Goal: Transaction & Acquisition: Purchase product/service

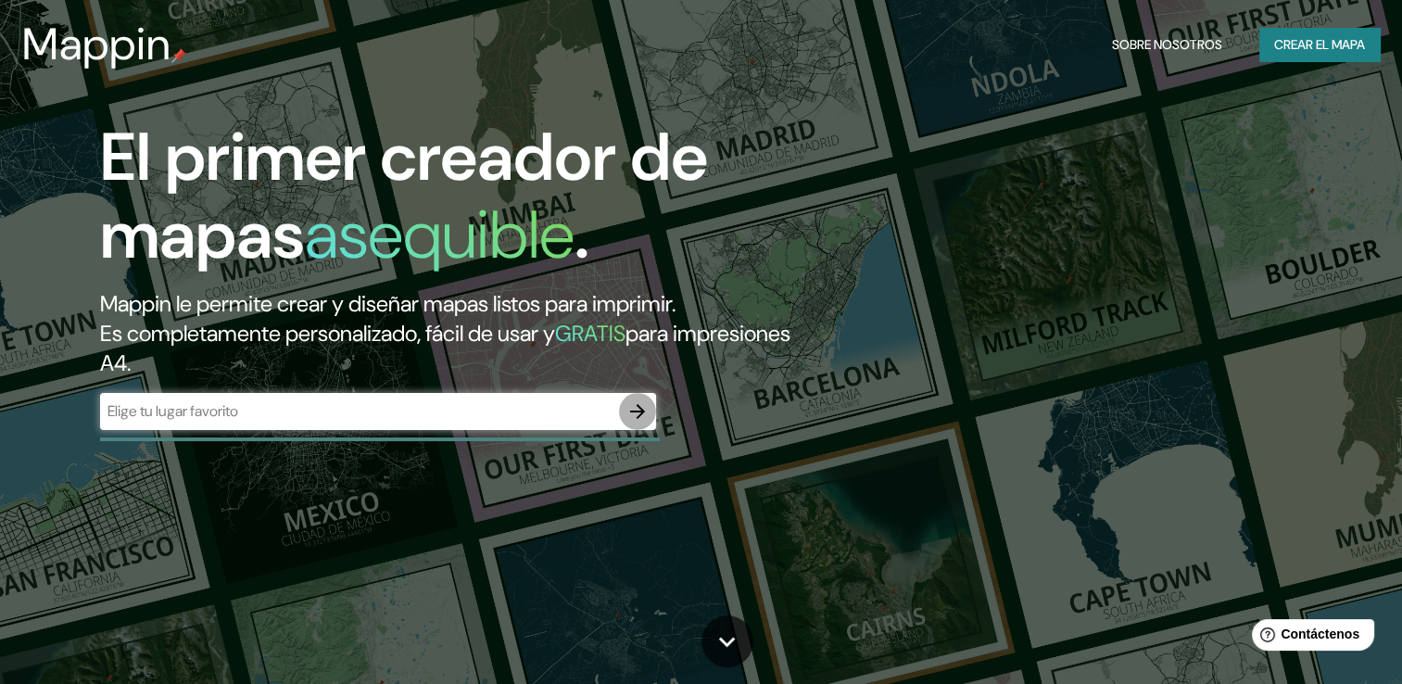
click at [634, 397] on button "button" at bounding box center [637, 411] width 37 height 37
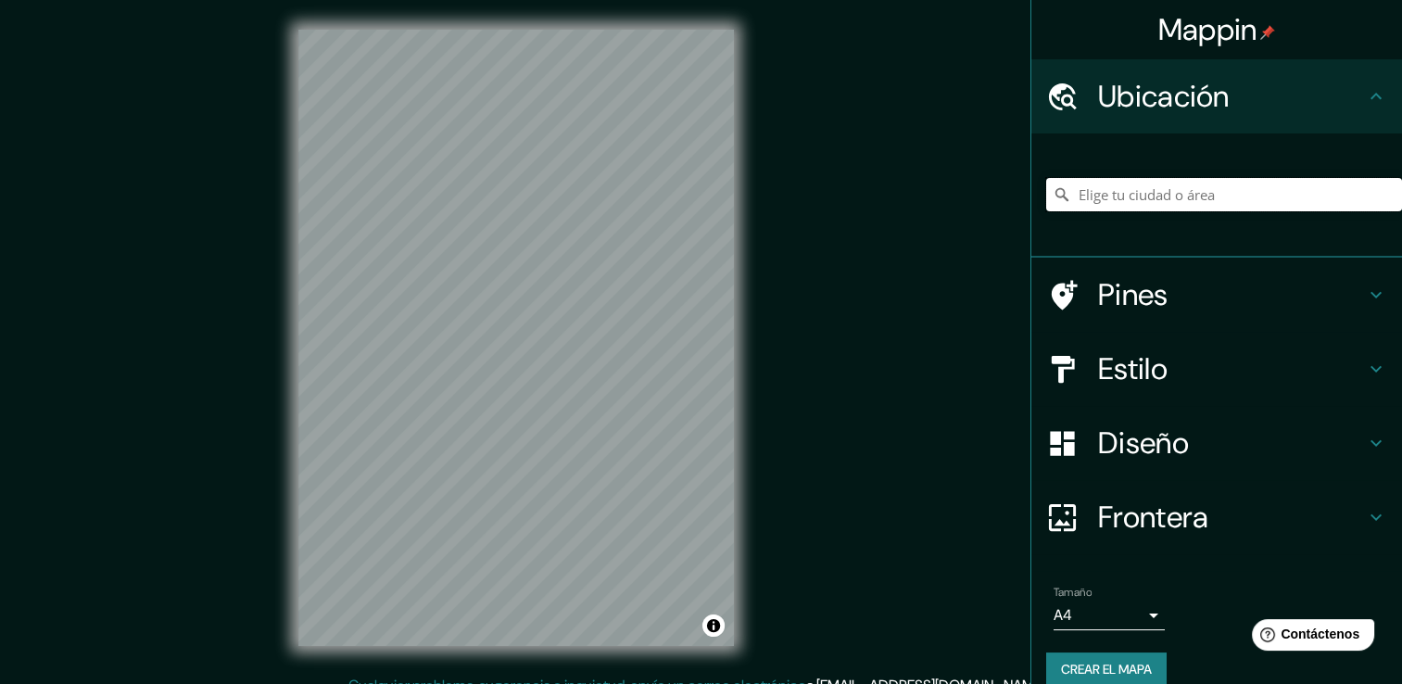
click at [1090, 190] on input "Elige tu ciudad o área" at bounding box center [1224, 194] width 356 height 33
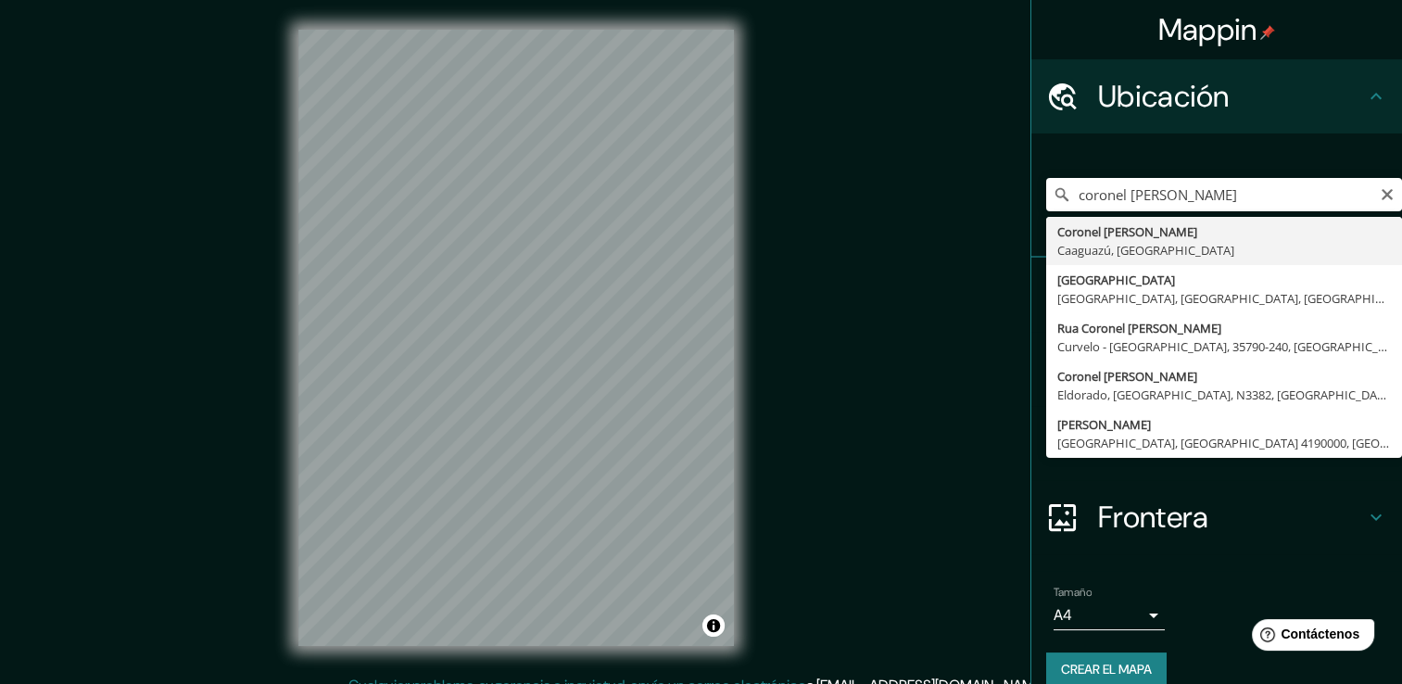
type input "Coronel Oviedo, [GEOGRAPHIC_DATA], [GEOGRAPHIC_DATA]"
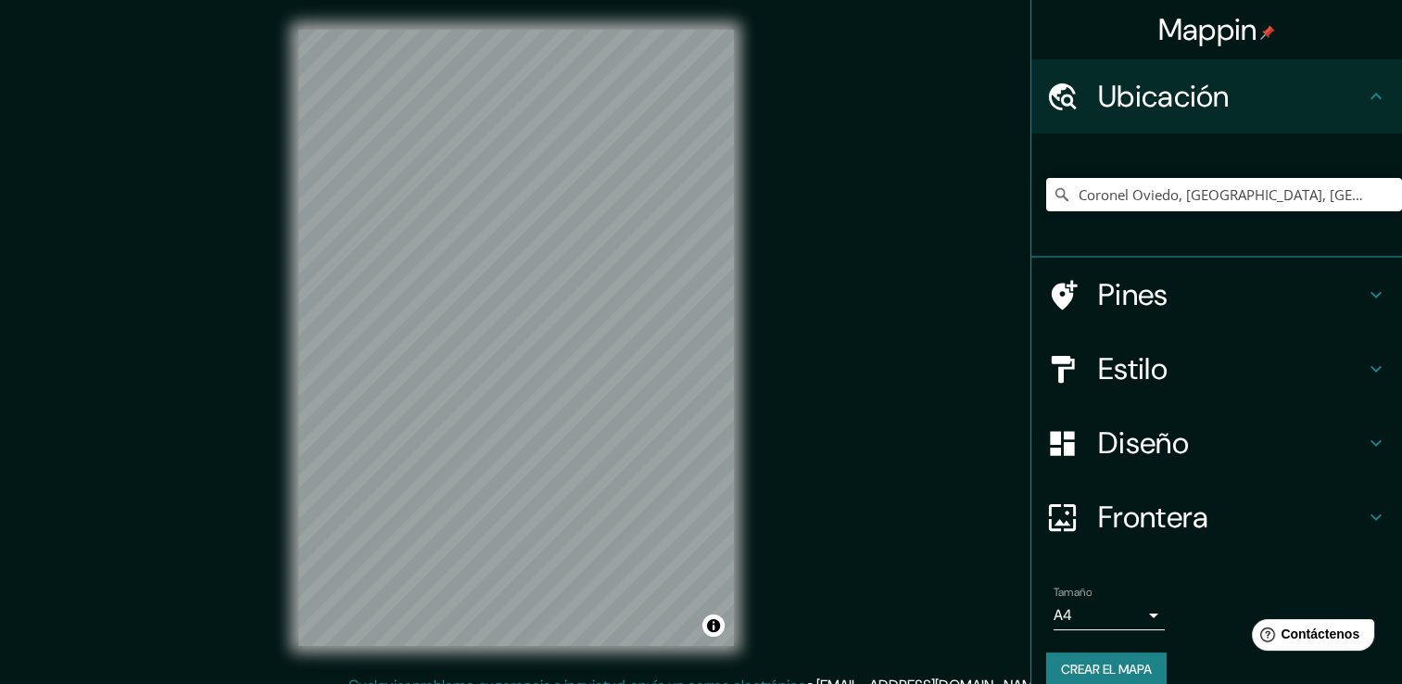
click at [1120, 365] on h4 "Estilo" at bounding box center [1231, 368] width 267 height 37
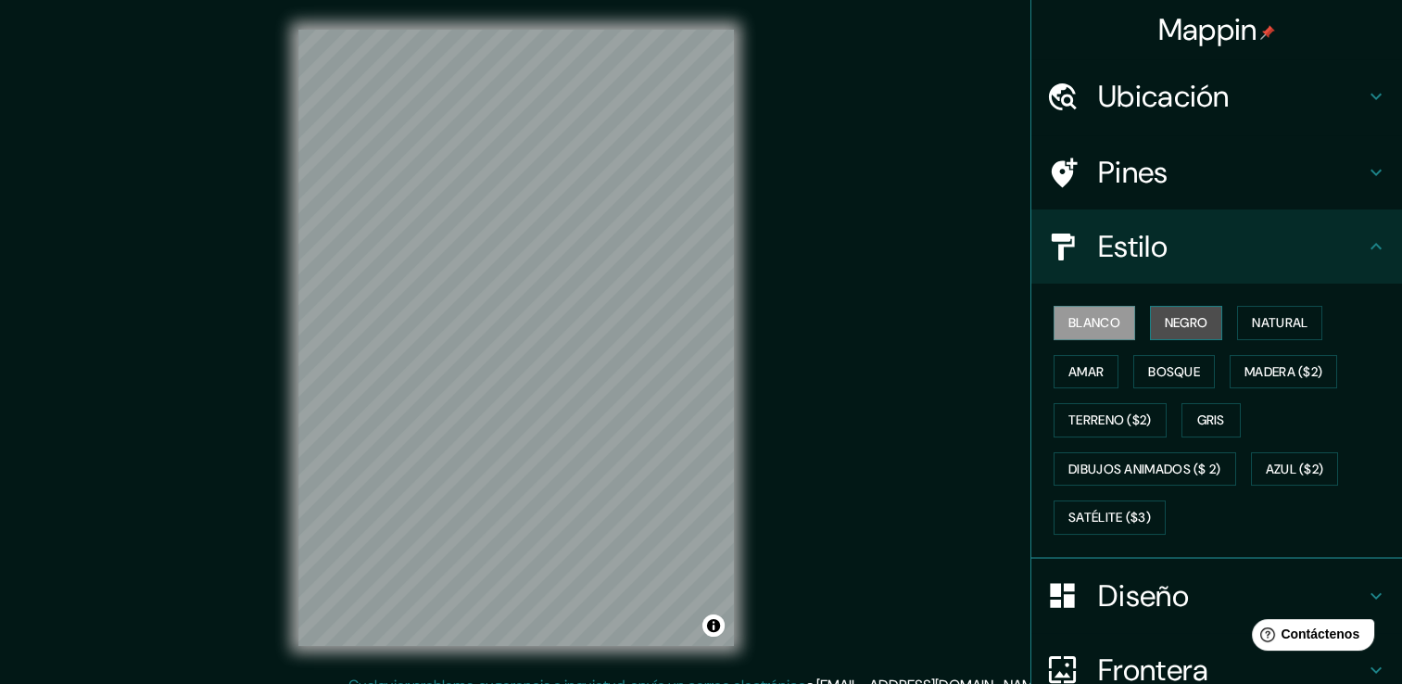
click at [1175, 324] on font "Negro" at bounding box center [1187, 322] width 44 height 23
click at [1104, 317] on font "Blanco" at bounding box center [1094, 322] width 52 height 23
click at [1351, 580] on div "Diseño" at bounding box center [1216, 596] width 371 height 74
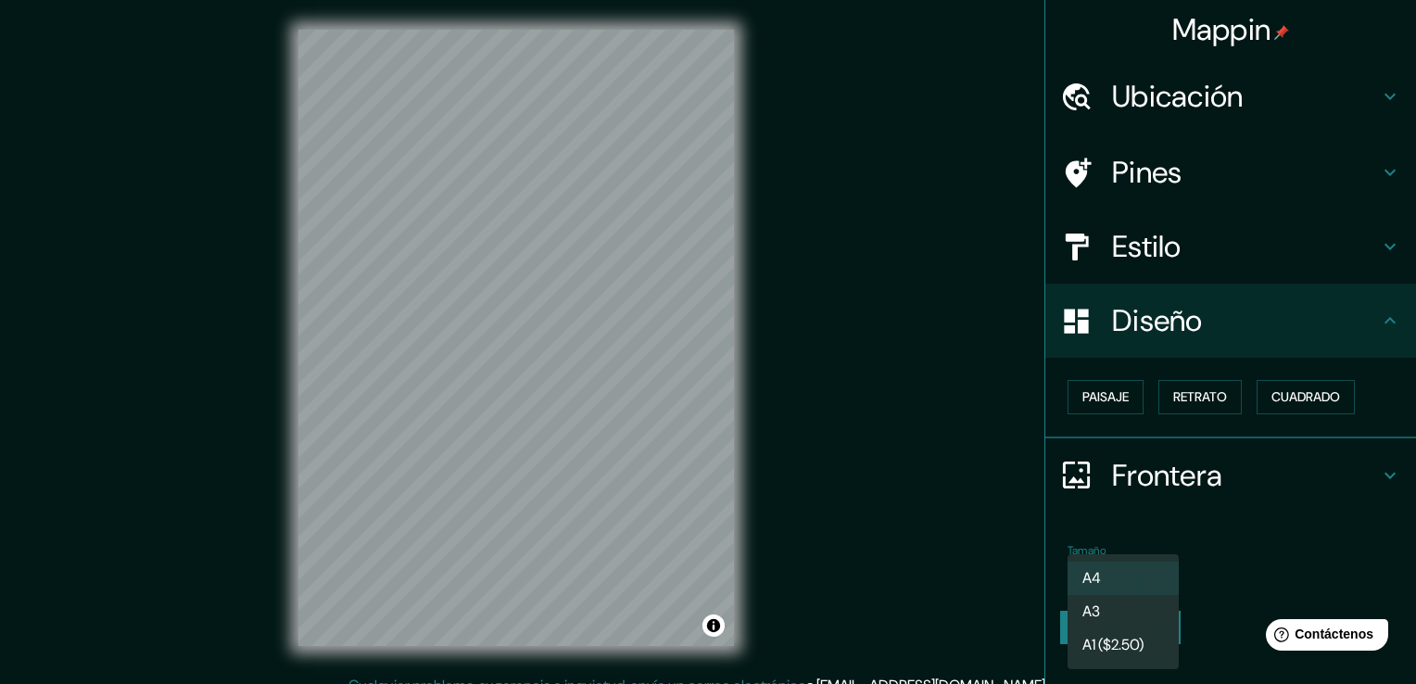
click at [1155, 565] on body "Mappin Ubicación [GEOGRAPHIC_DATA], [GEOGRAPHIC_DATA], [GEOGRAPHIC_DATA] Pines …" at bounding box center [708, 342] width 1416 height 684
click at [1116, 600] on li "A3" at bounding box center [1122, 611] width 111 height 33
type input "a4"
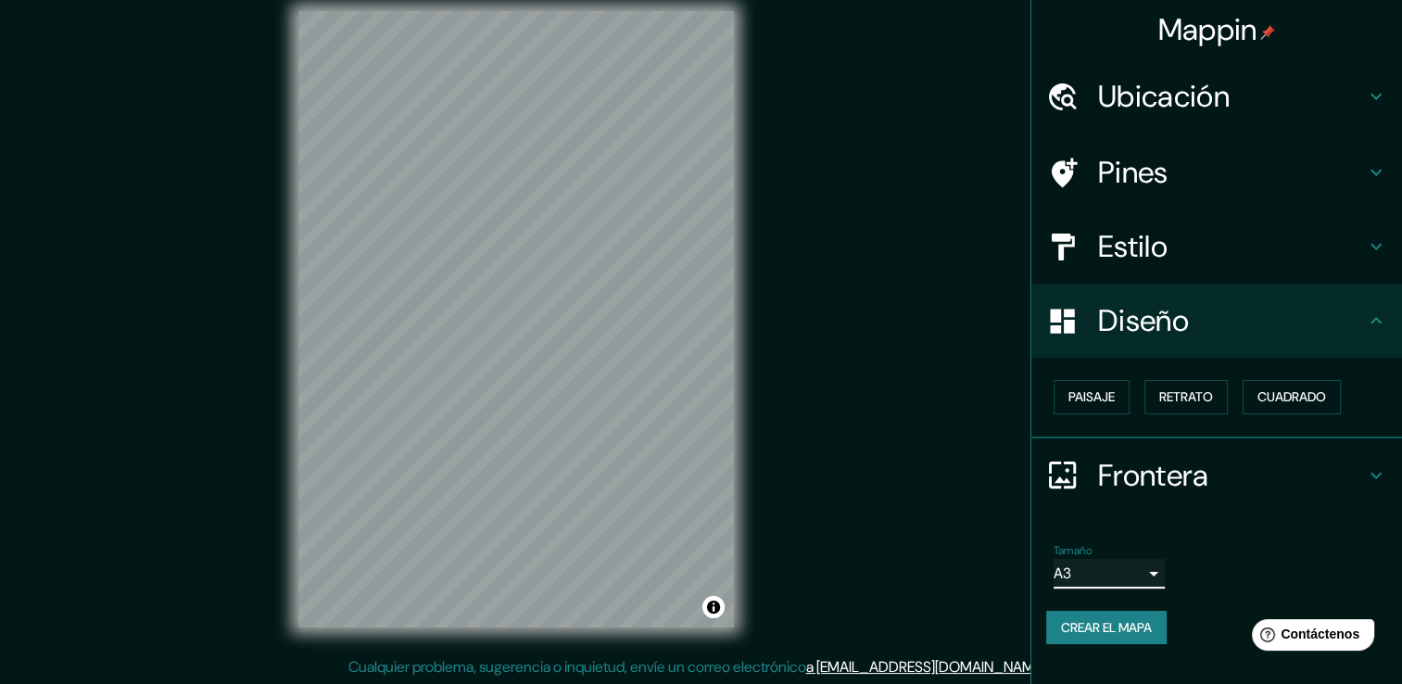
scroll to position [20, 0]
click at [1375, 476] on icon at bounding box center [1375, 475] width 11 height 6
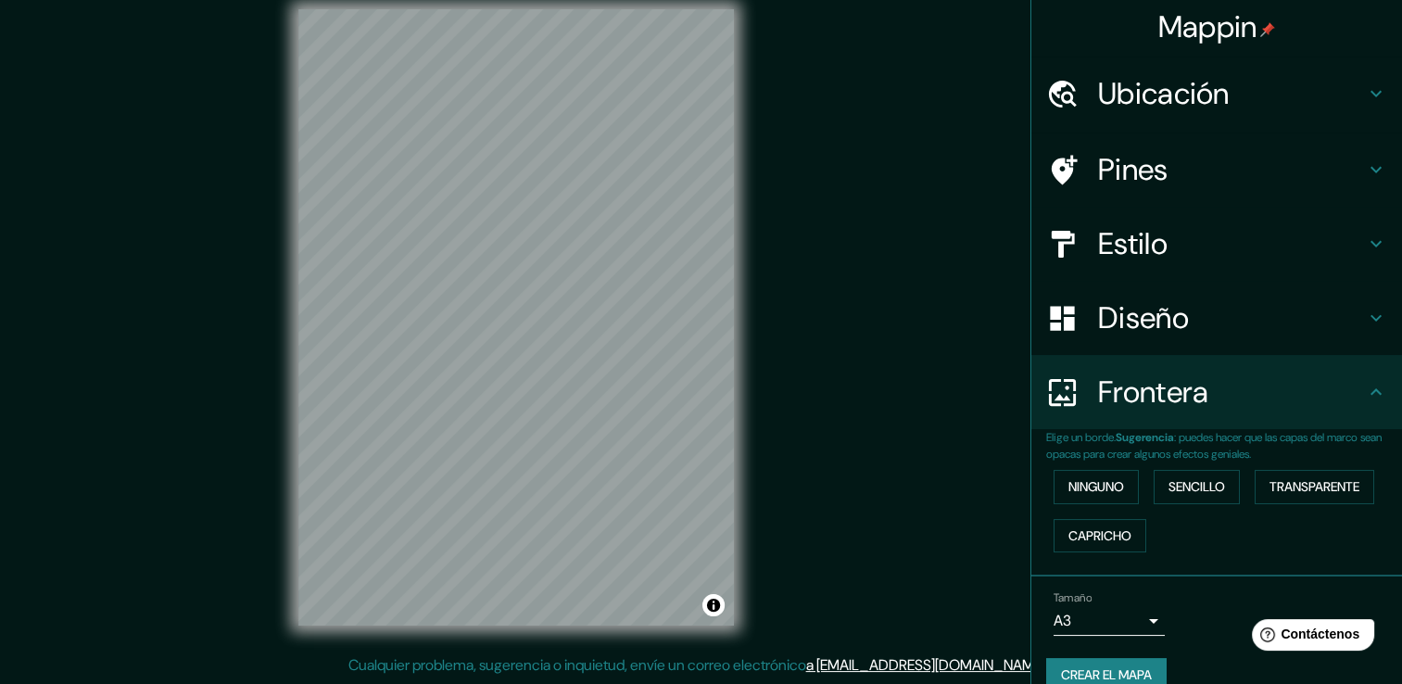
scroll to position [0, 0]
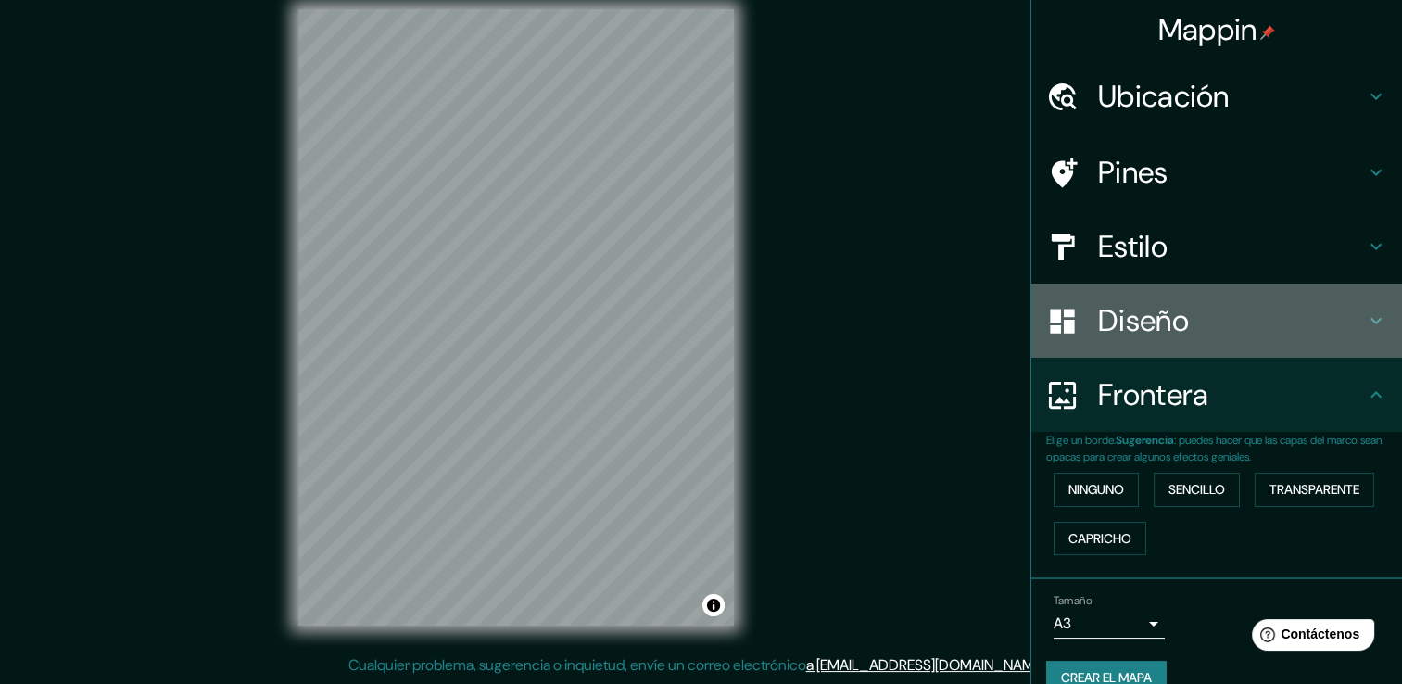
click at [1369, 320] on icon at bounding box center [1376, 320] width 22 height 22
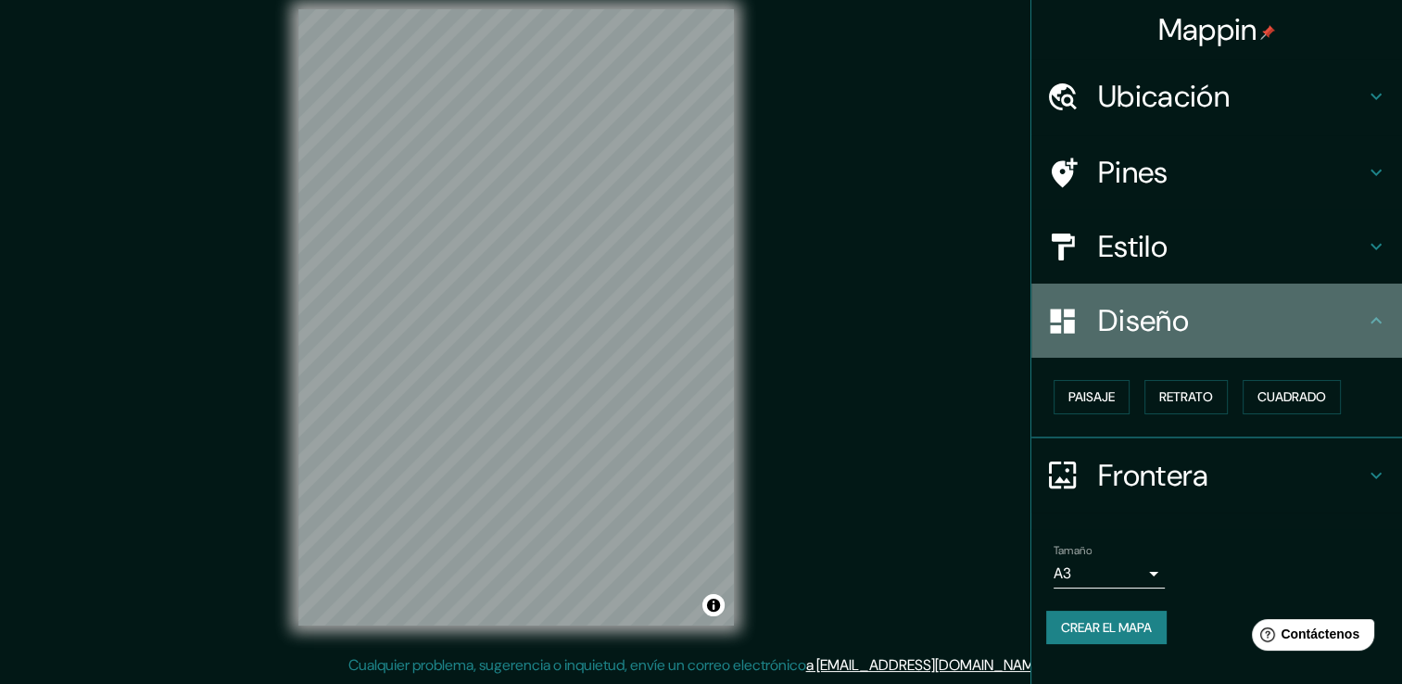
click at [1371, 320] on icon at bounding box center [1376, 320] width 22 height 22
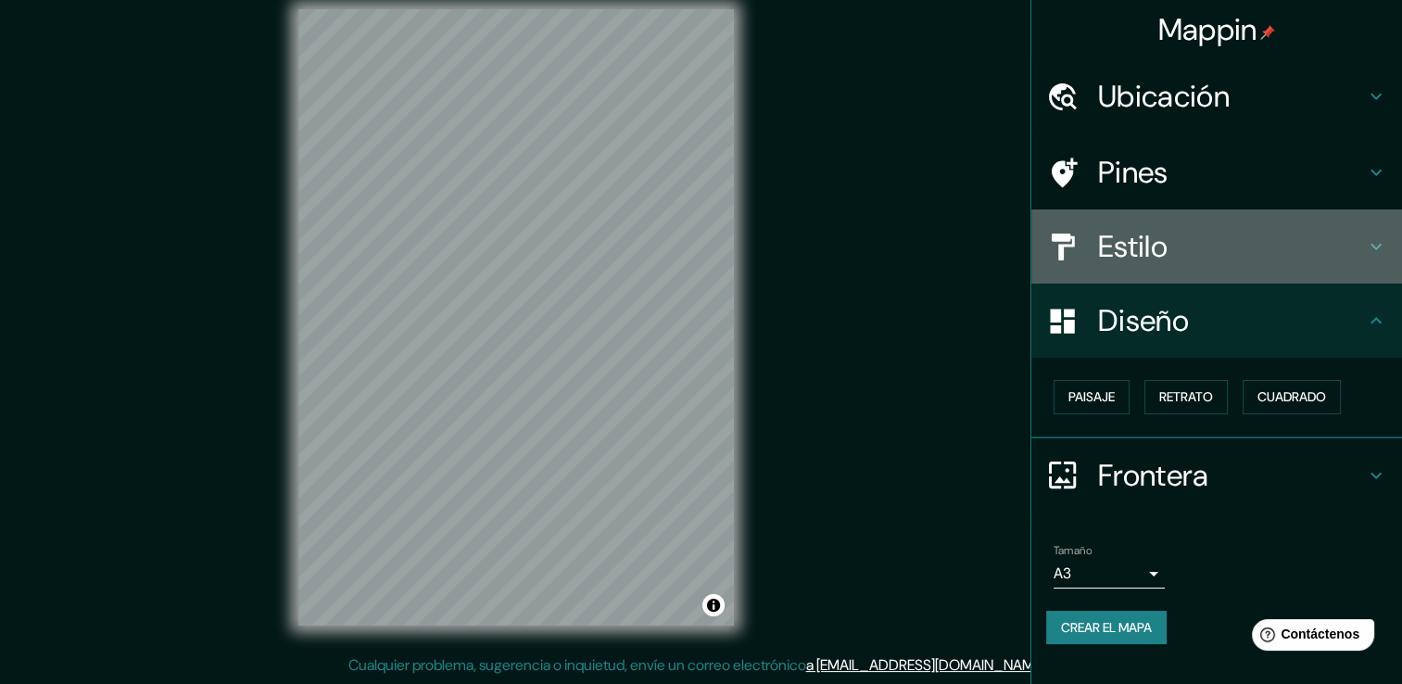
click at [1371, 257] on icon at bounding box center [1376, 246] width 22 height 22
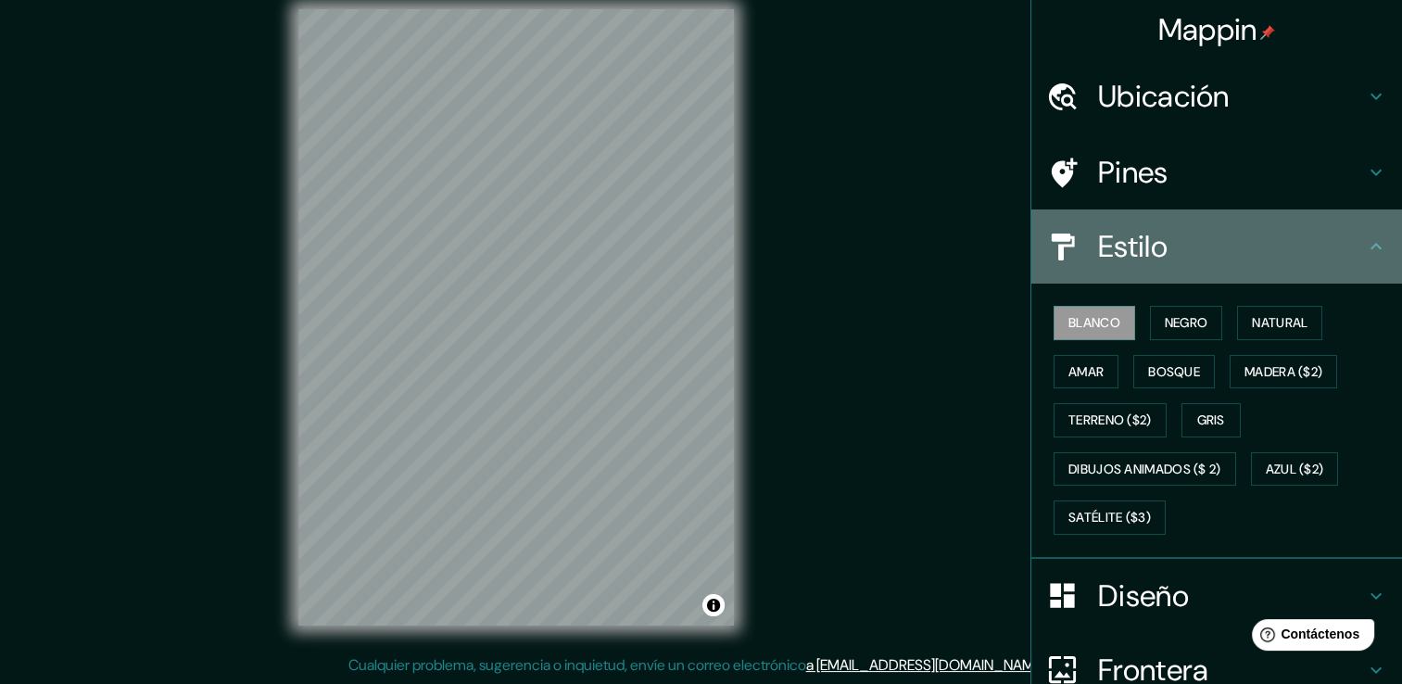
click at [1371, 257] on icon at bounding box center [1376, 246] width 22 height 22
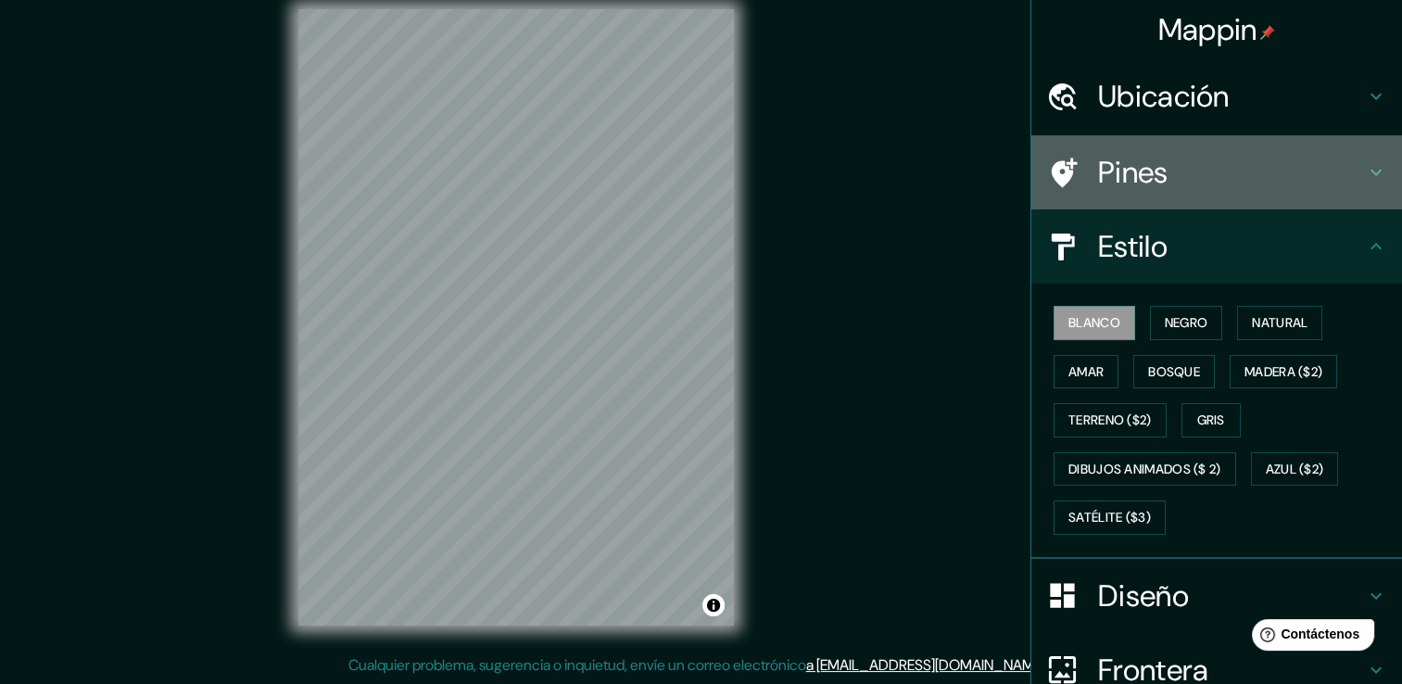
click at [1366, 164] on icon at bounding box center [1376, 172] width 22 height 22
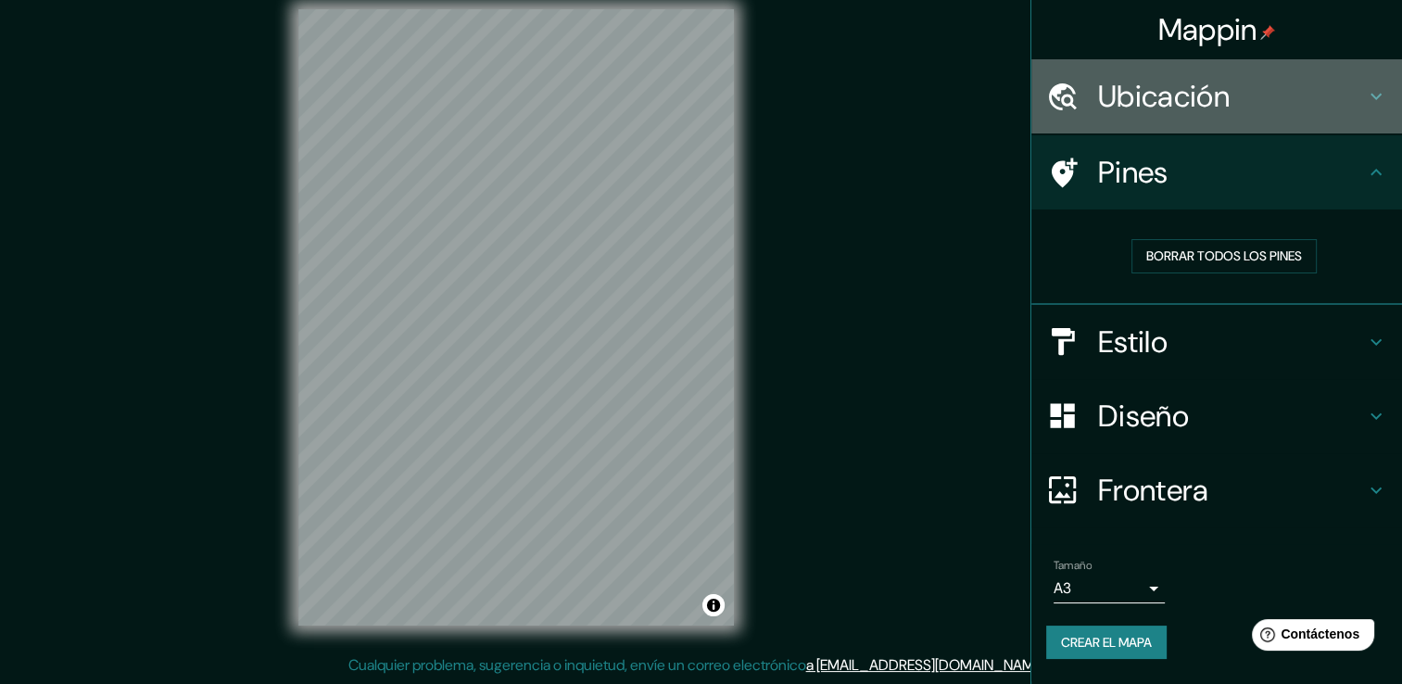
click at [1366, 105] on icon at bounding box center [1376, 96] width 22 height 22
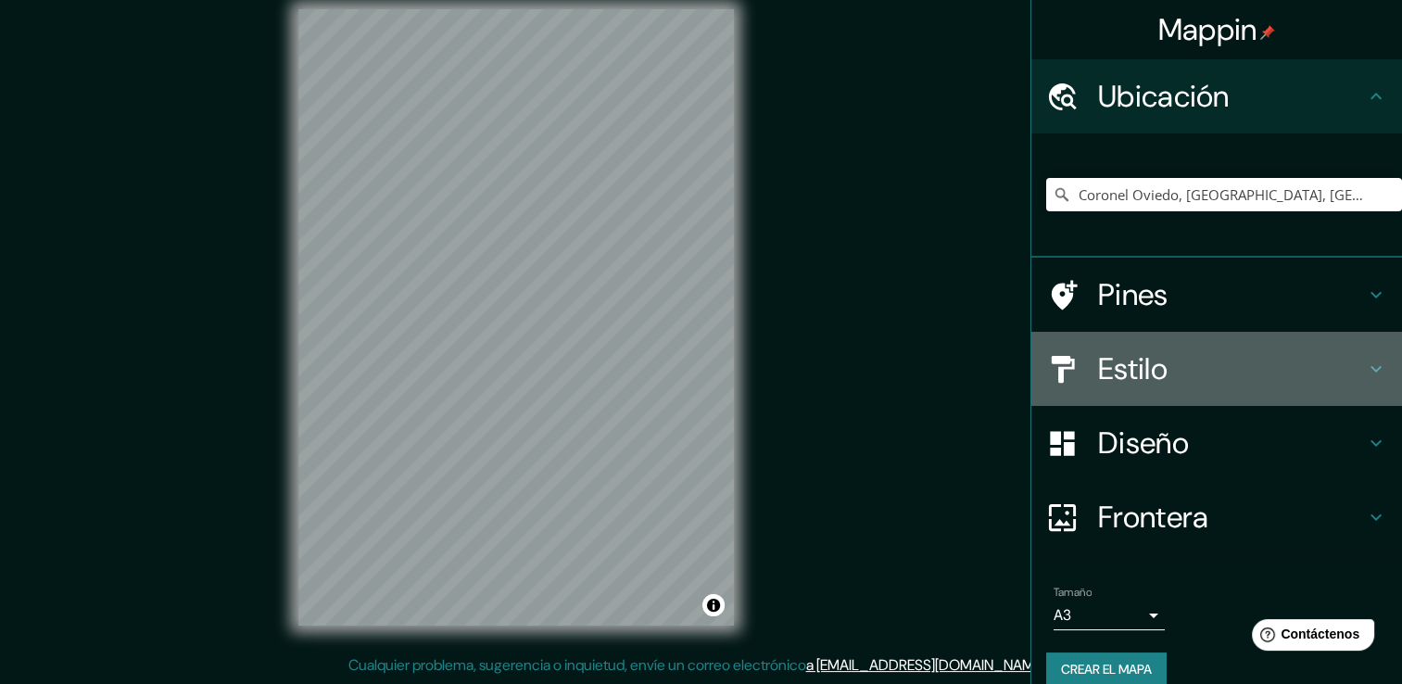
click at [1152, 376] on h4 "Estilo" at bounding box center [1231, 368] width 267 height 37
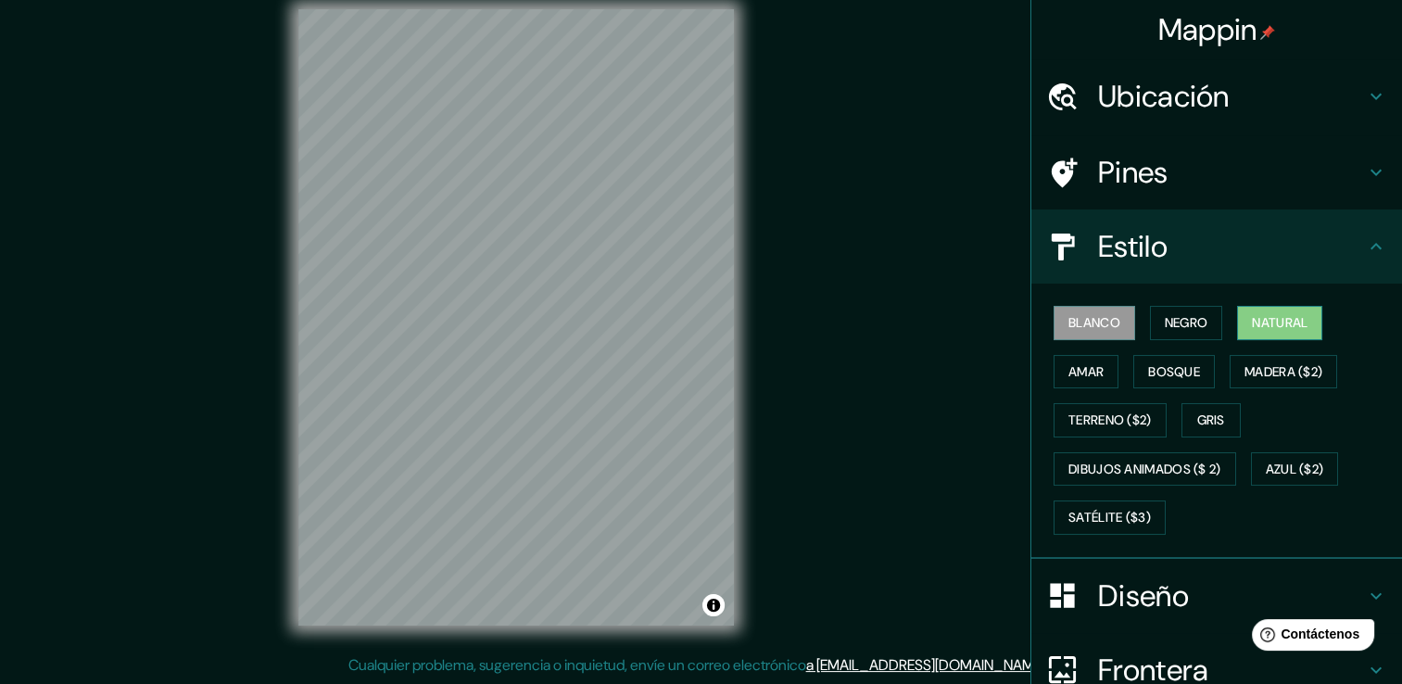
click at [1275, 324] on font "Natural" at bounding box center [1280, 322] width 56 height 23
click at [1087, 367] on font "Amar" at bounding box center [1085, 371] width 35 height 23
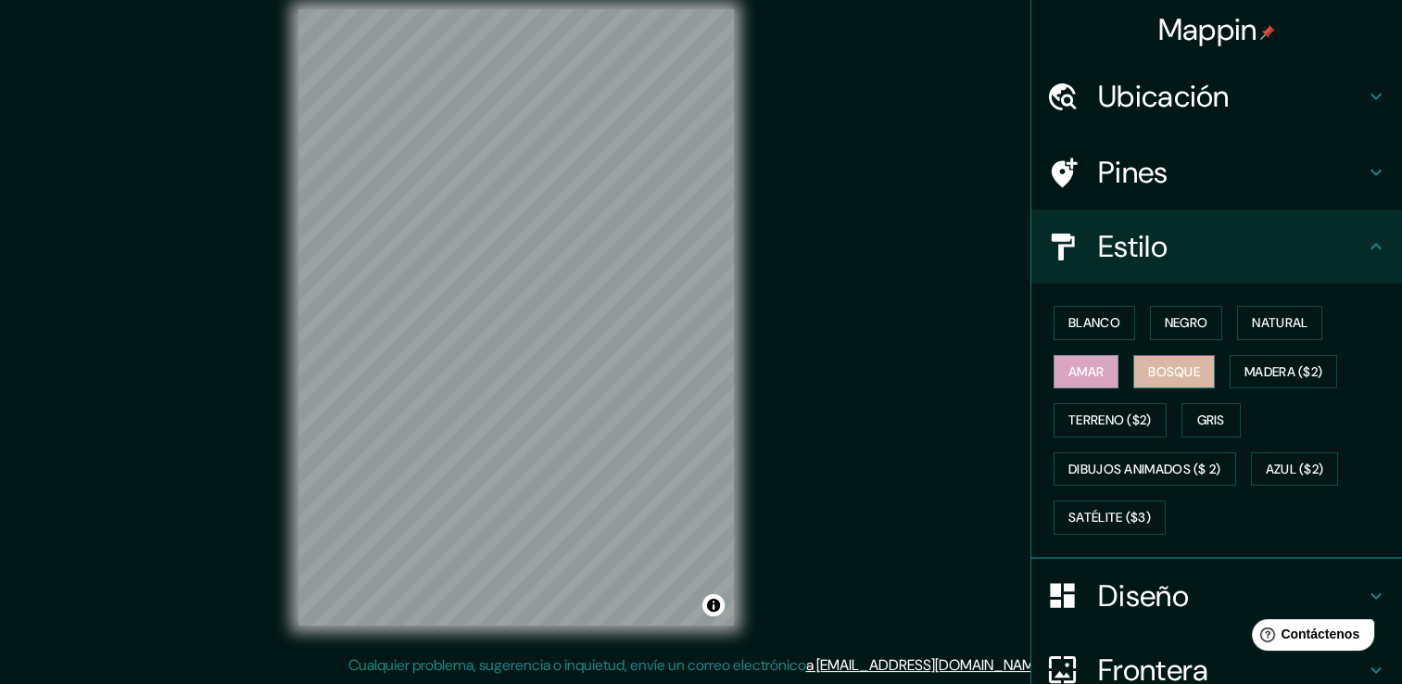
click at [1167, 382] on button "Bosque" at bounding box center [1174, 372] width 82 height 34
click at [1264, 371] on font "Madera ($2)" at bounding box center [1283, 371] width 78 height 23
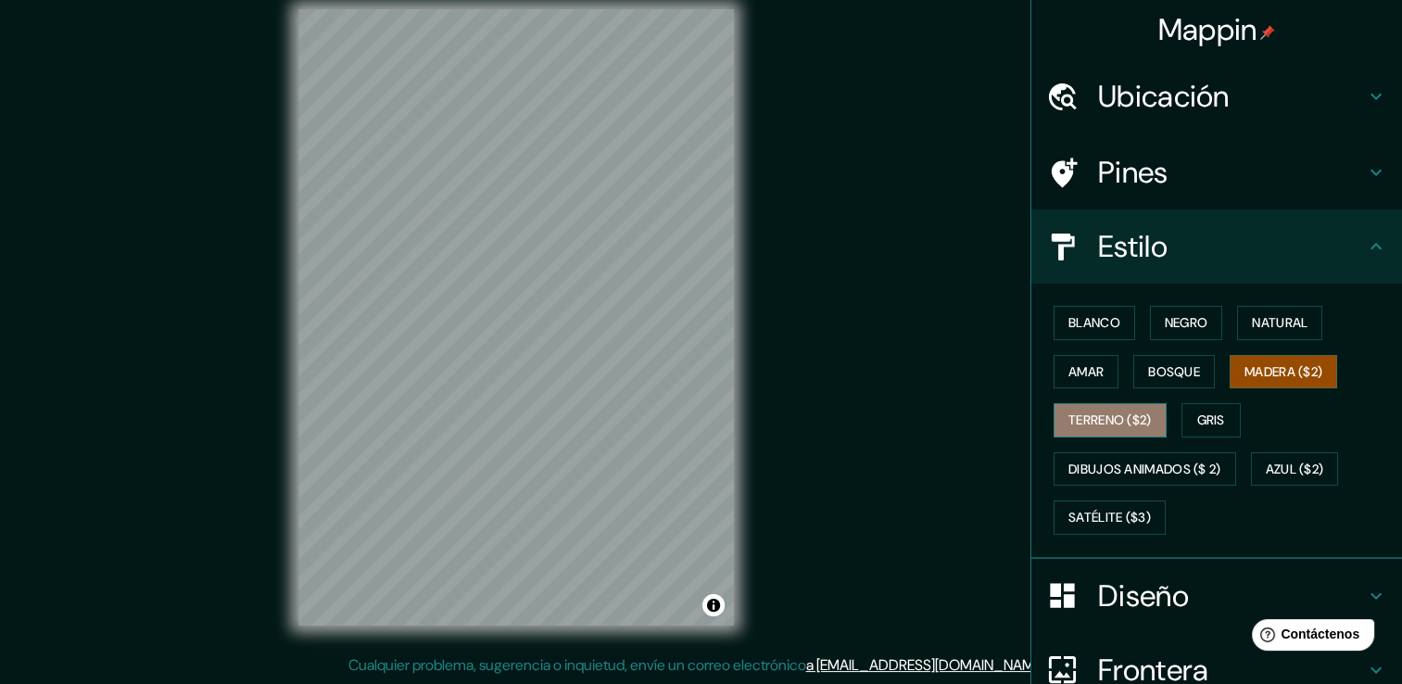
click at [1091, 421] on font "Terreno ($2)" at bounding box center [1109, 420] width 83 height 23
click at [1237, 419] on div "Blanco Negro Natural Amar Bosque Madera ($2) Terreno ($2) Gris Dibujos animados…" at bounding box center [1224, 420] width 356 height 244
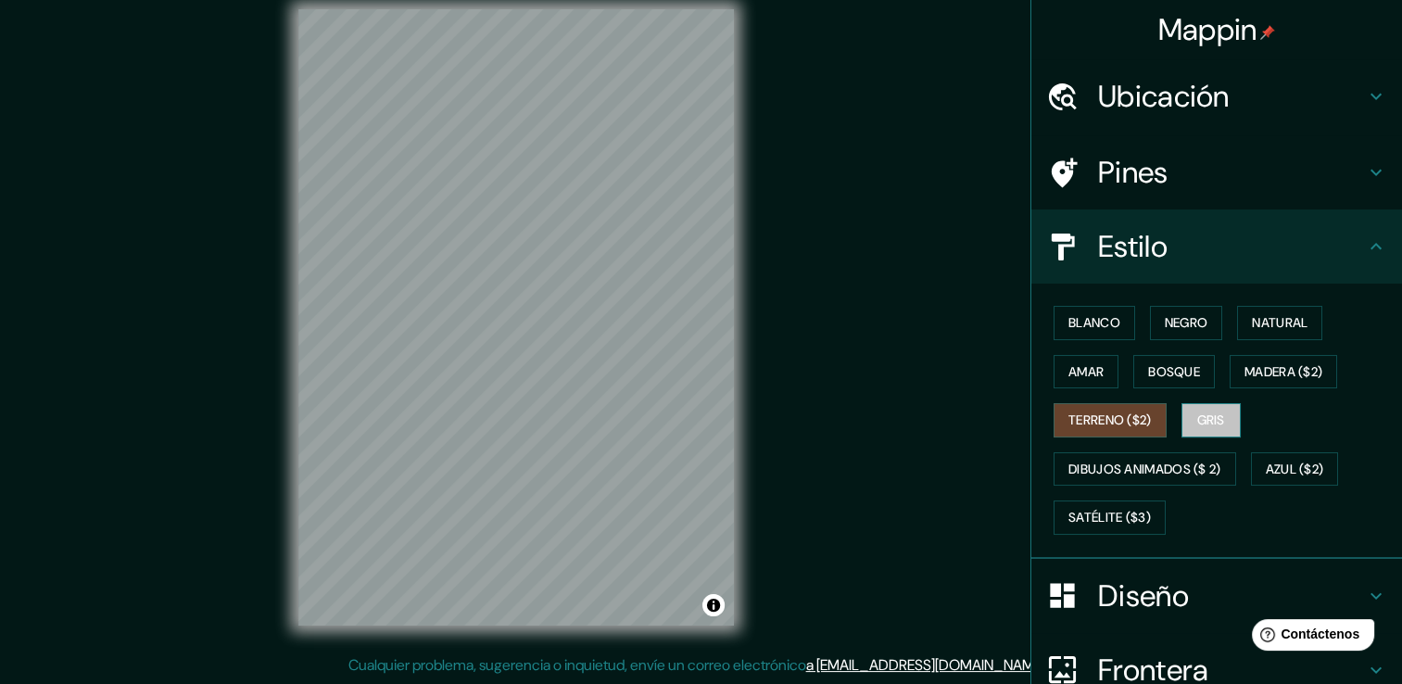
click at [1208, 419] on font "Gris" at bounding box center [1211, 420] width 28 height 23
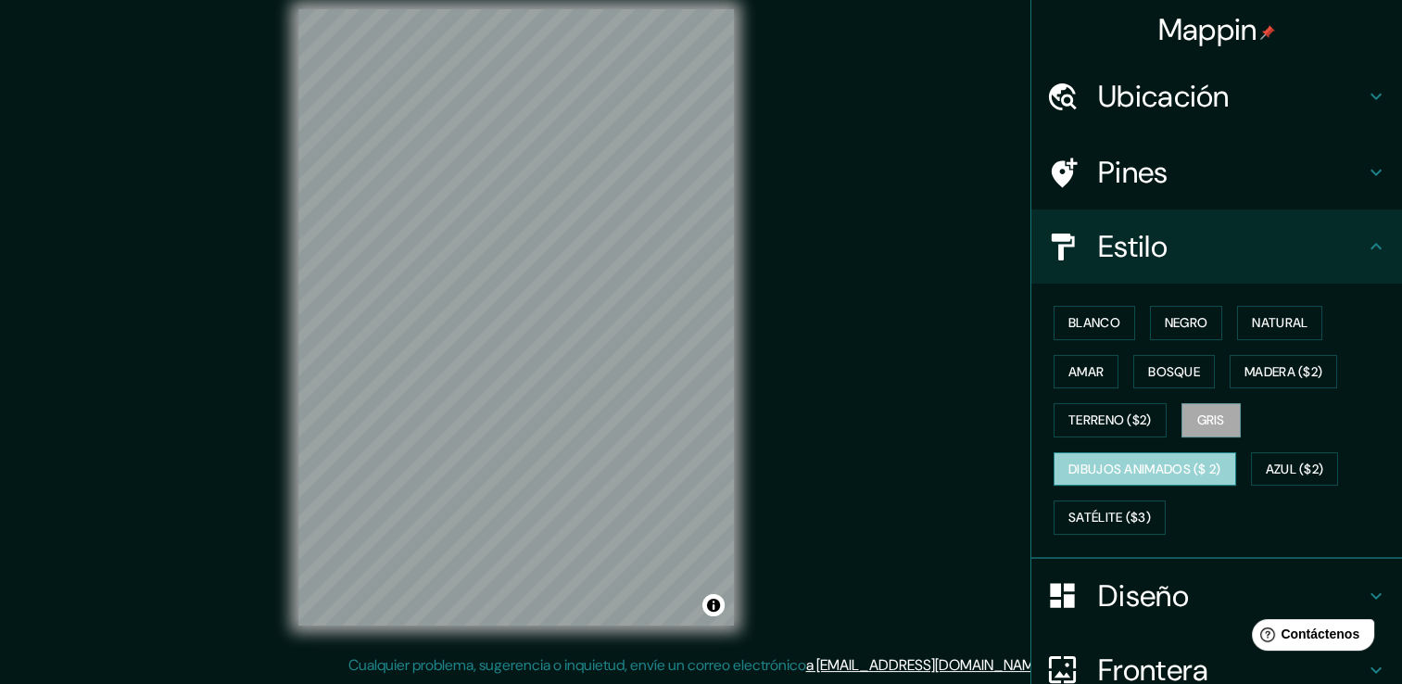
click at [1116, 474] on font "Dibujos animados ($ 2)" at bounding box center [1144, 469] width 153 height 23
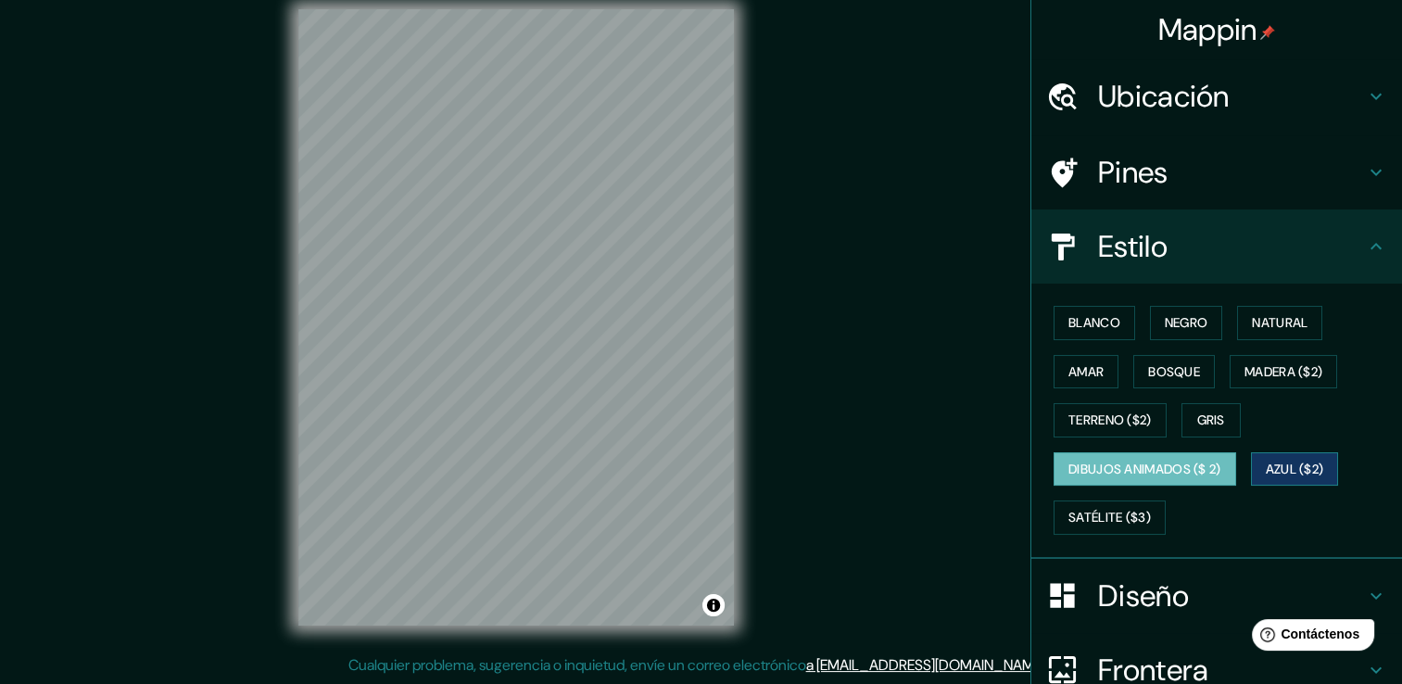
click at [1286, 464] on font "Azul ($2)" at bounding box center [1295, 469] width 58 height 23
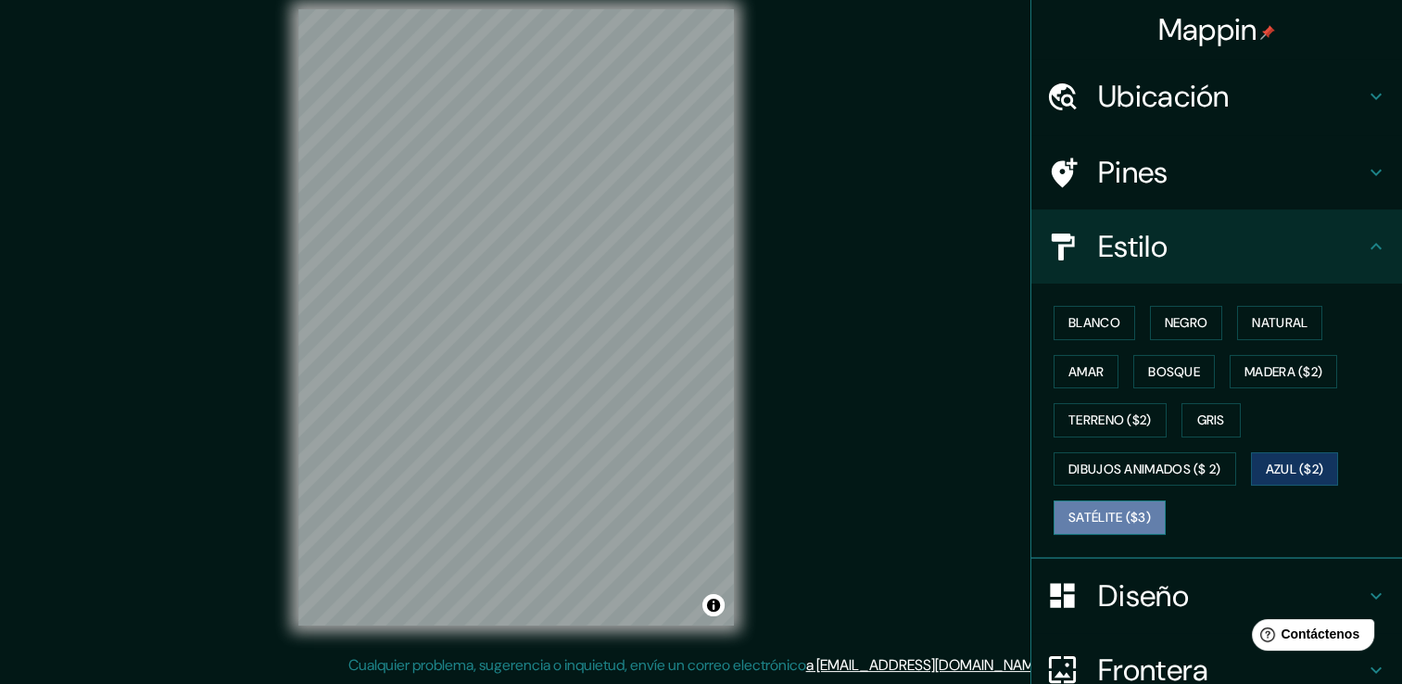
click at [1075, 524] on font "Satélite ($3)" at bounding box center [1109, 517] width 82 height 23
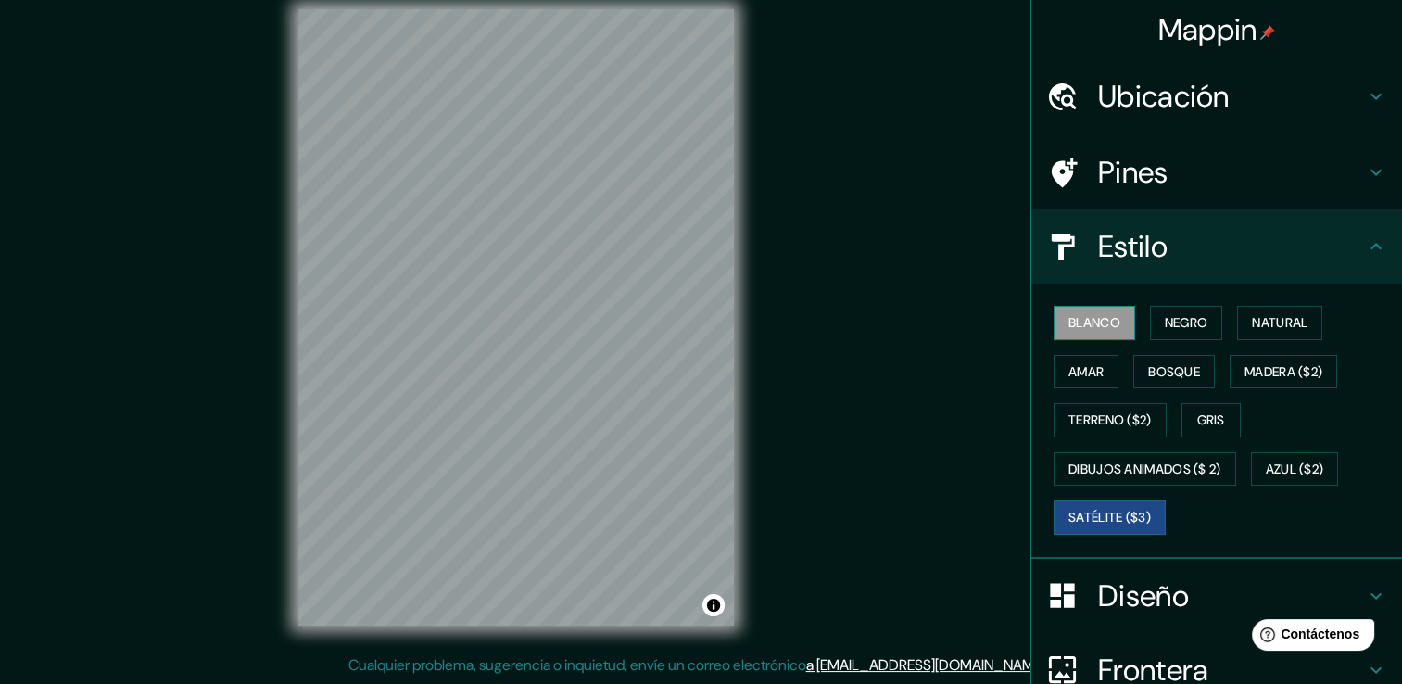
click at [1082, 321] on font "Blanco" at bounding box center [1094, 322] width 52 height 23
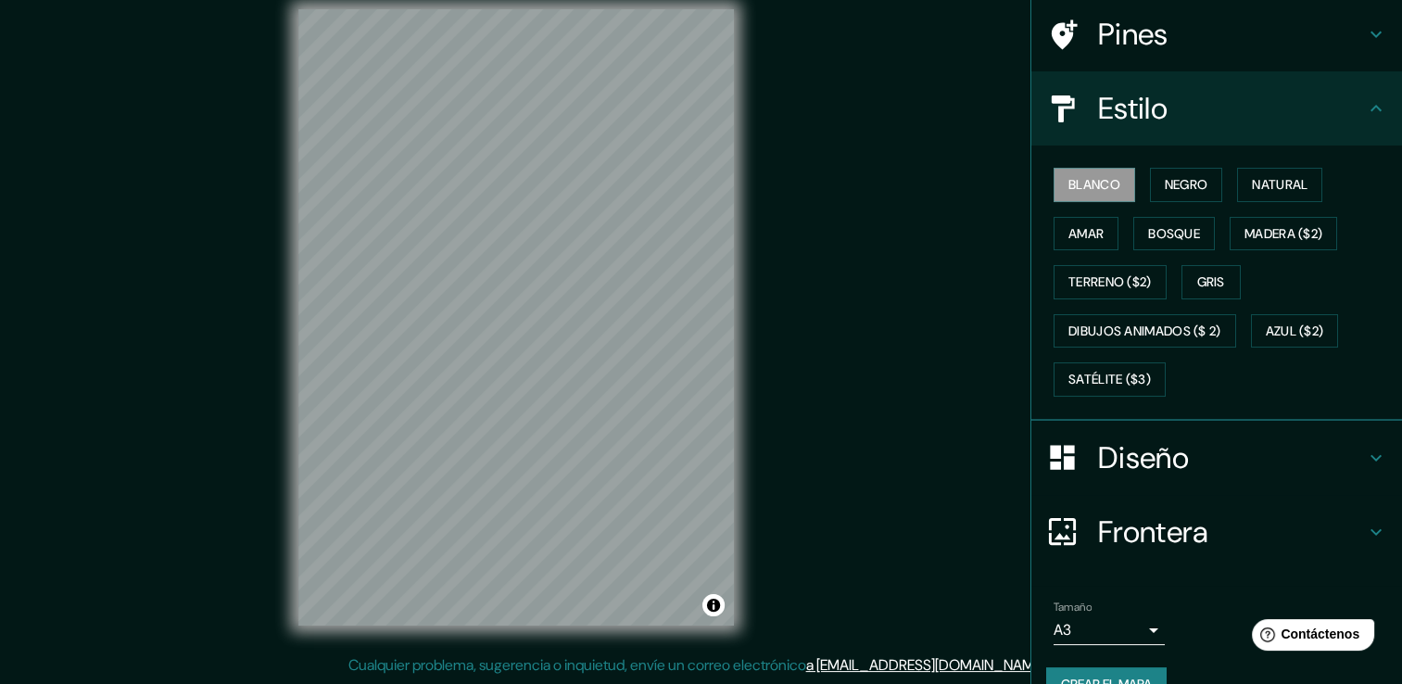
scroll to position [173, 0]
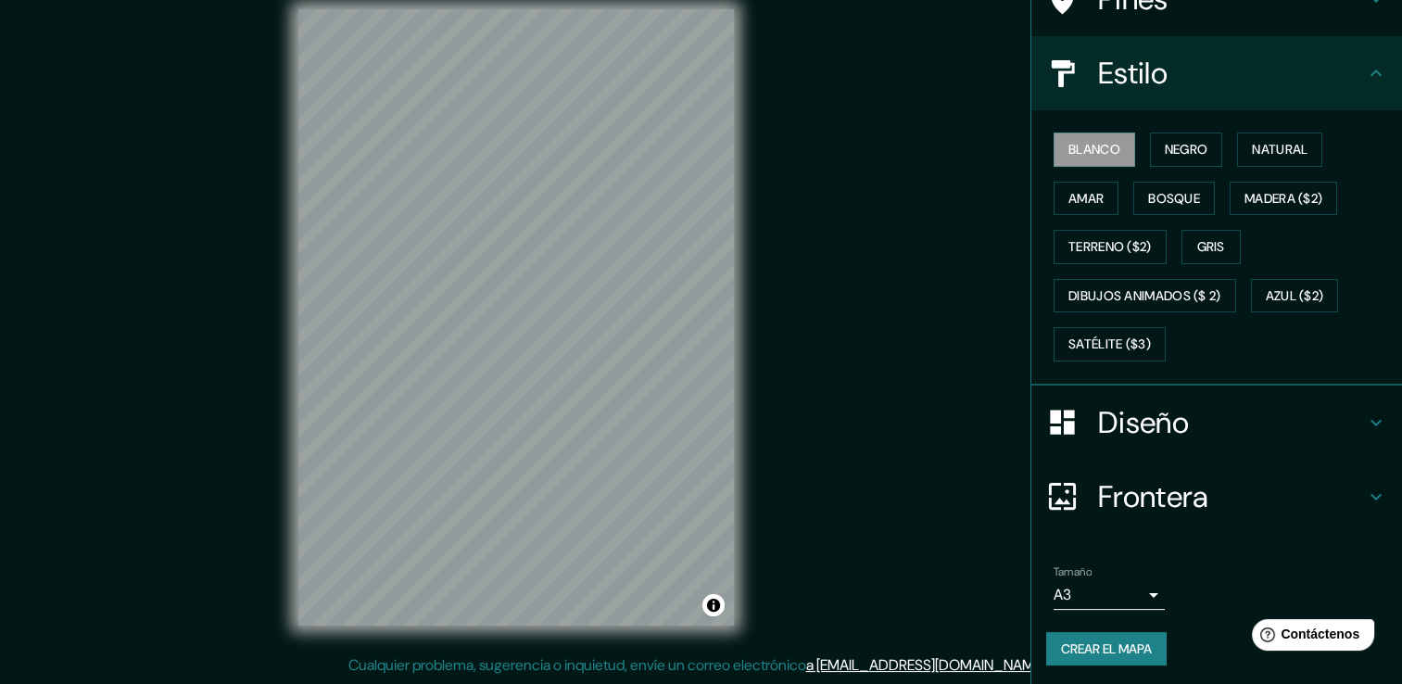
click at [1116, 650] on font "Crear el mapa" at bounding box center [1106, 648] width 91 height 23
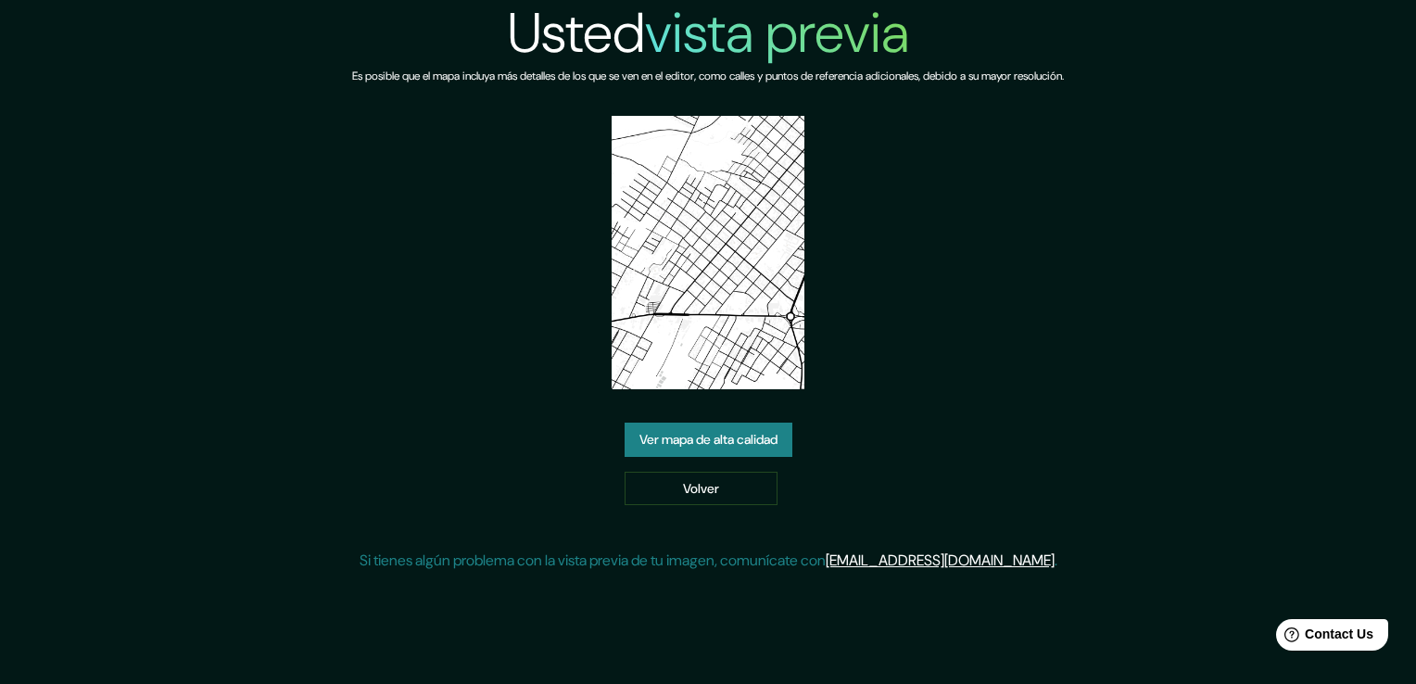
click at [724, 450] on link "Ver mapa de alta calidad" at bounding box center [709, 440] width 168 height 34
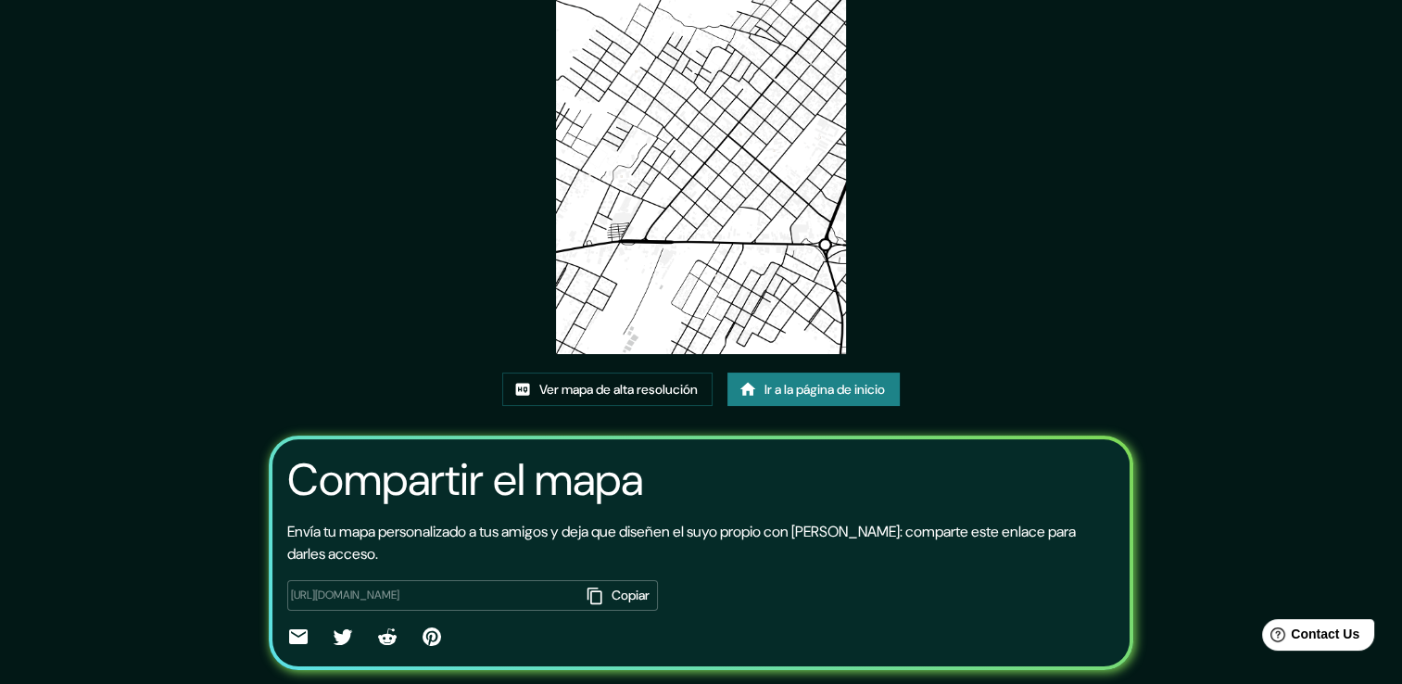
scroll to position [189, 0]
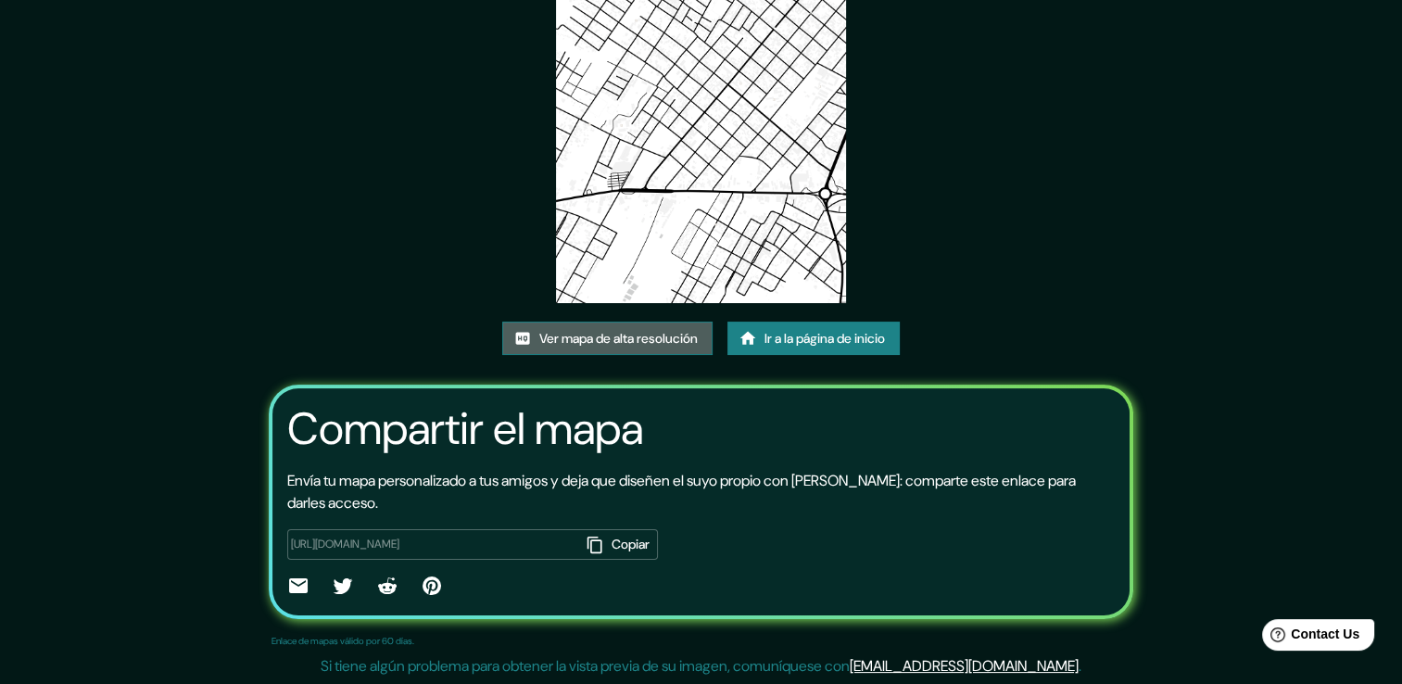
click at [597, 339] on font "Ver mapa de alta resolución" at bounding box center [618, 338] width 158 height 23
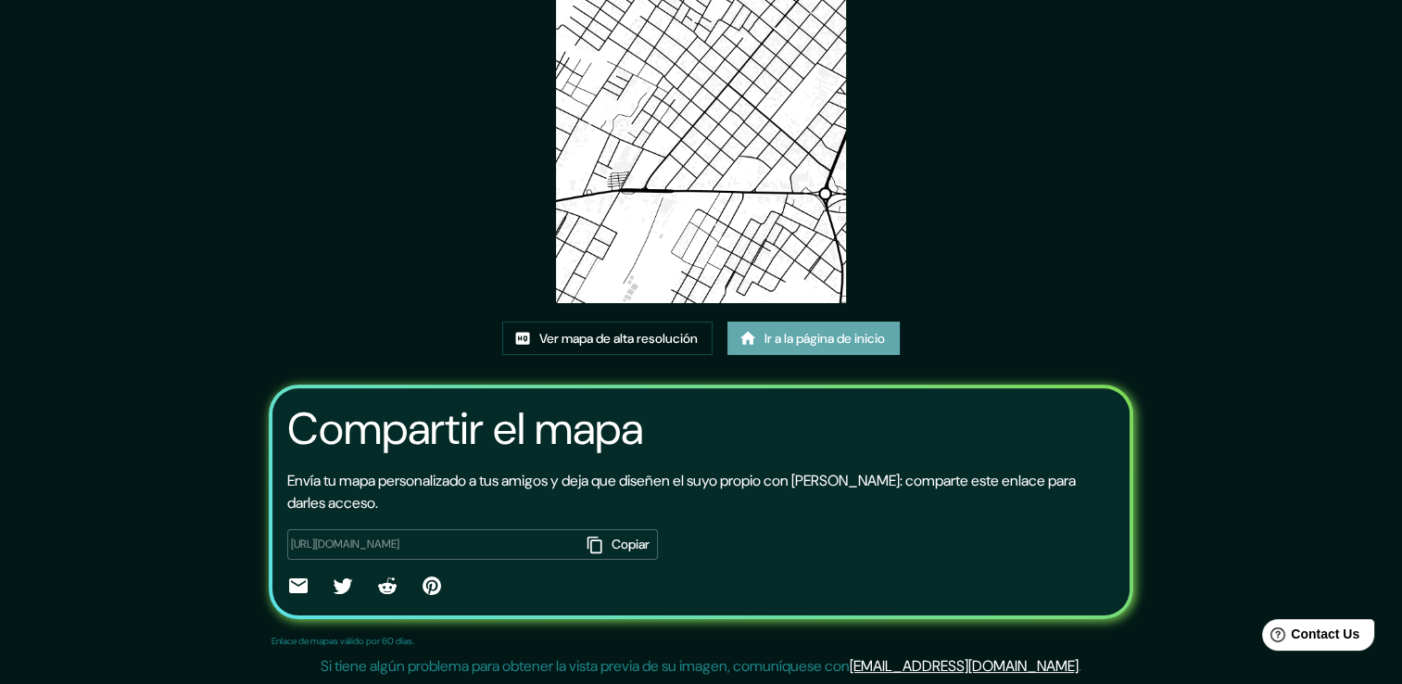
click at [791, 341] on font "Ir a la página de inicio" at bounding box center [824, 338] width 120 height 23
